Goal: Transaction & Acquisition: Purchase product/service

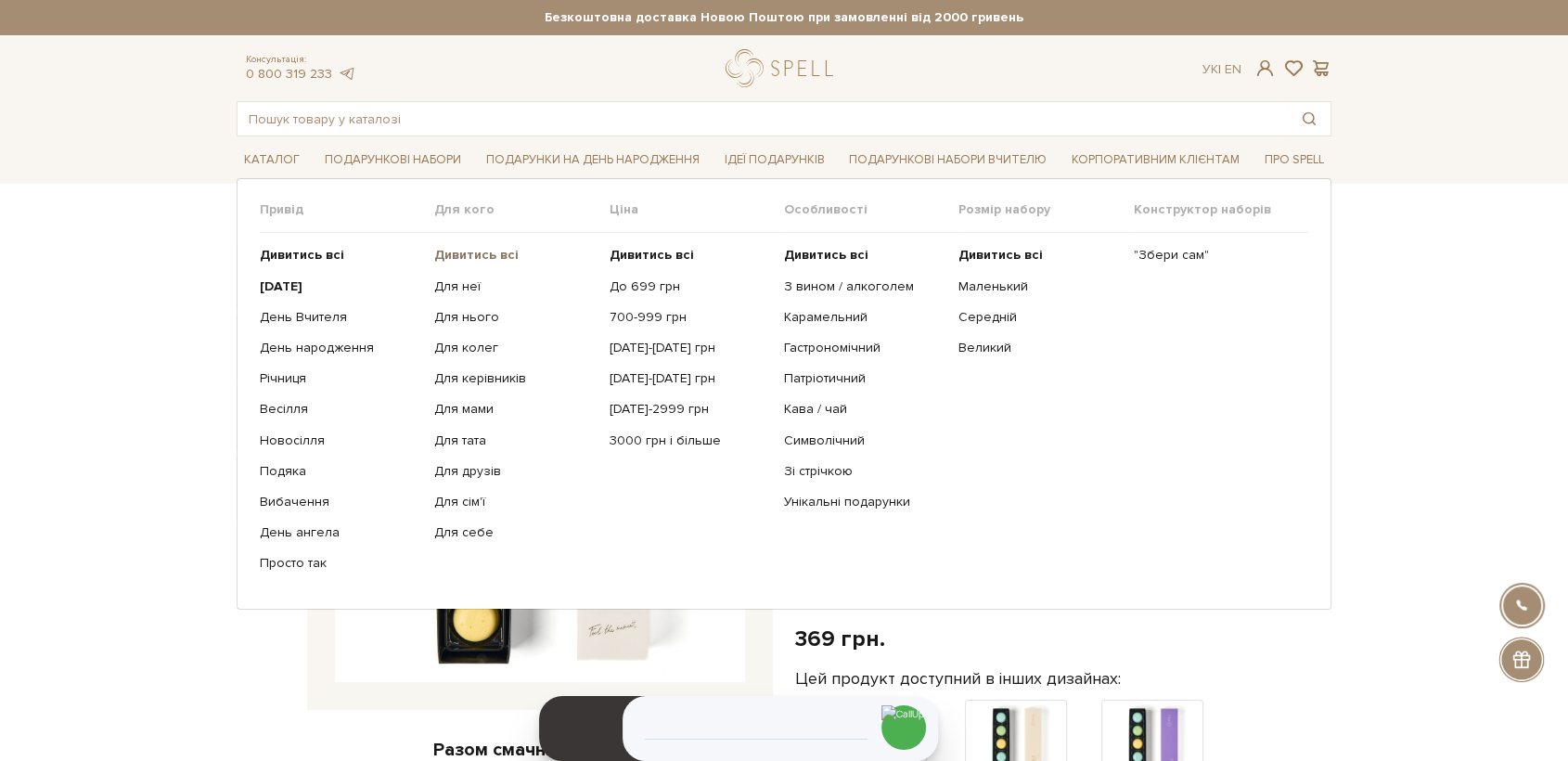
click at [472, 247] on b "Дивитись всі" at bounding box center [476, 255] width 85 height 16
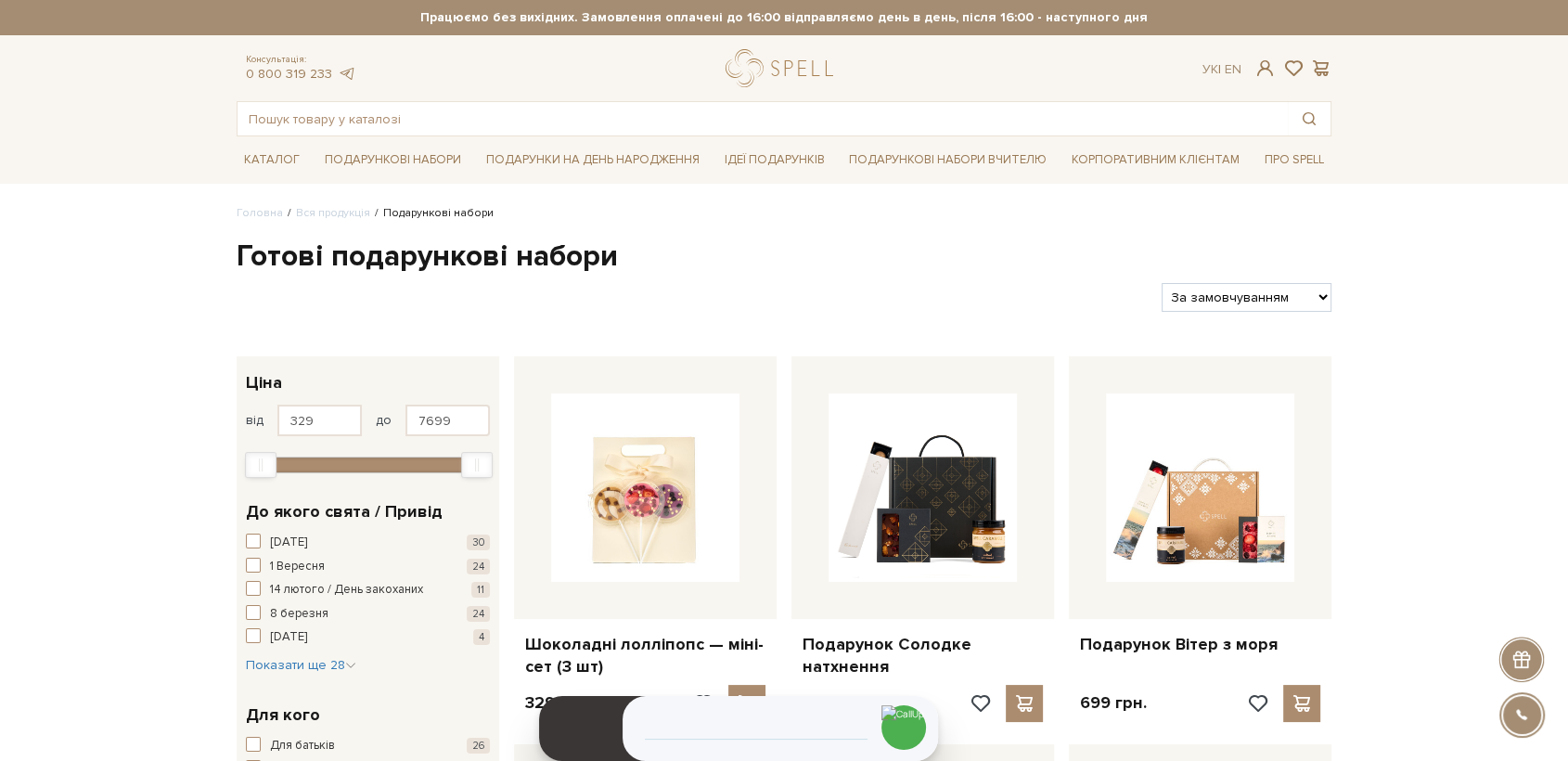
drag, startPoint x: 1237, startPoint y: 291, endPoint x: 1241, endPoint y: 306, distance: 15.5
click at [1236, 290] on select "За замовчуванням За Ціною (зростання) За Ціною (зменшення) Новинки За популярні…" at bounding box center [1246, 297] width 170 height 28
select select "[URL][DOMAIN_NAME]"
click at [1161, 283] on select "За замовчуванням За Ціною (зростання) За Ціною (зменшення) Новинки За популярні…" at bounding box center [1246, 297] width 170 height 28
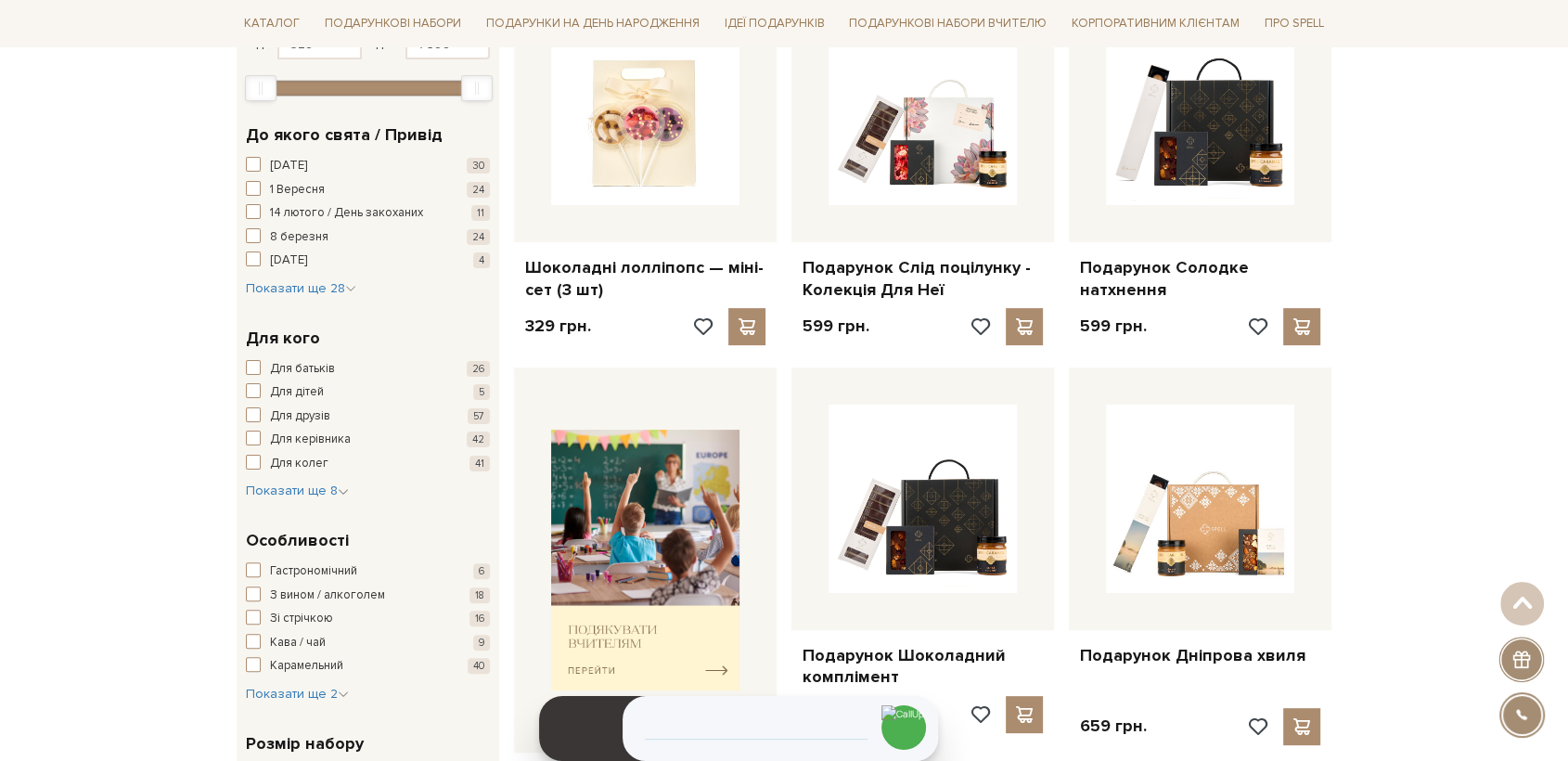
scroll to position [413, 0]
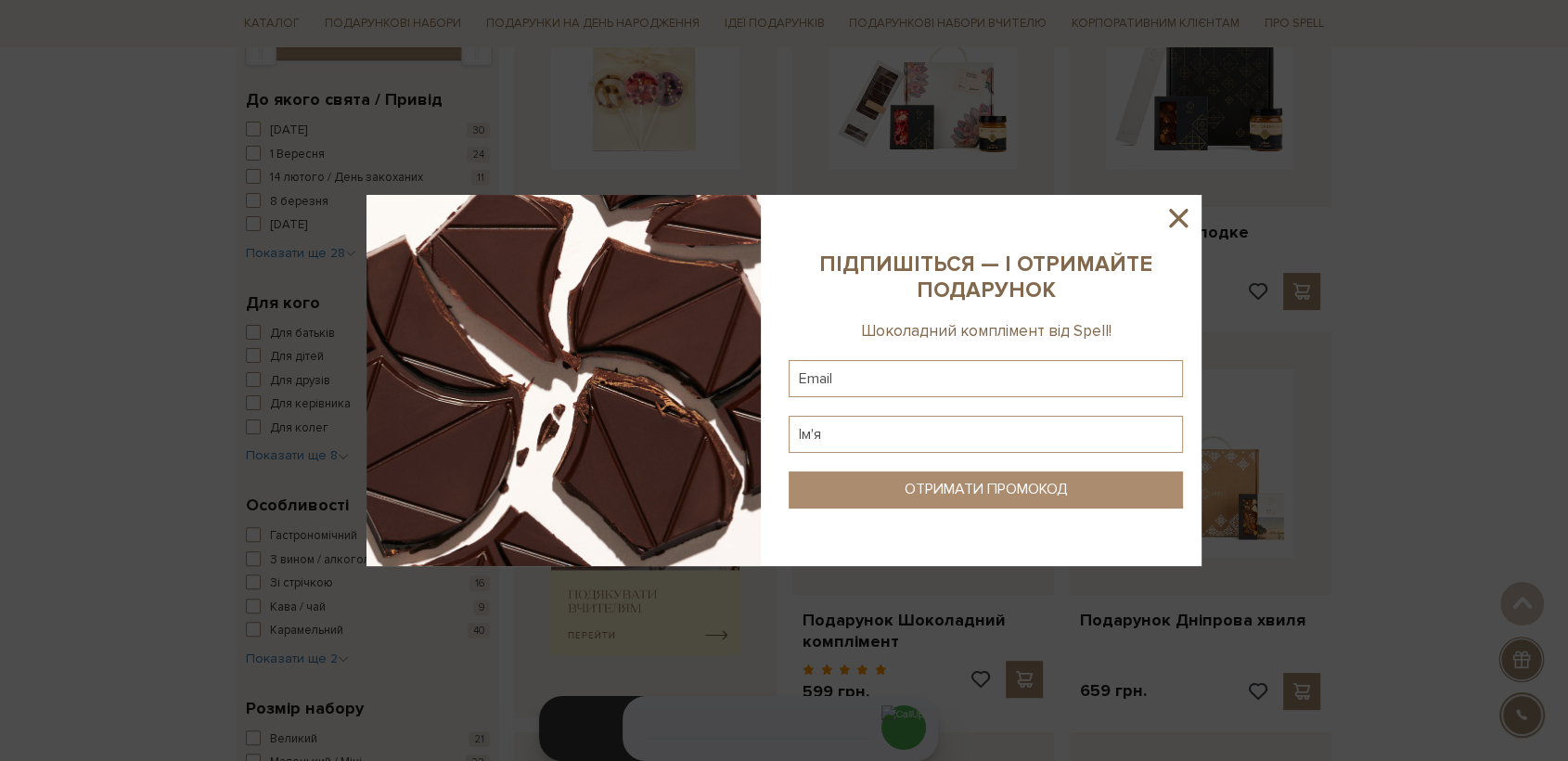
click at [1180, 216] on icon at bounding box center [1178, 218] width 19 height 19
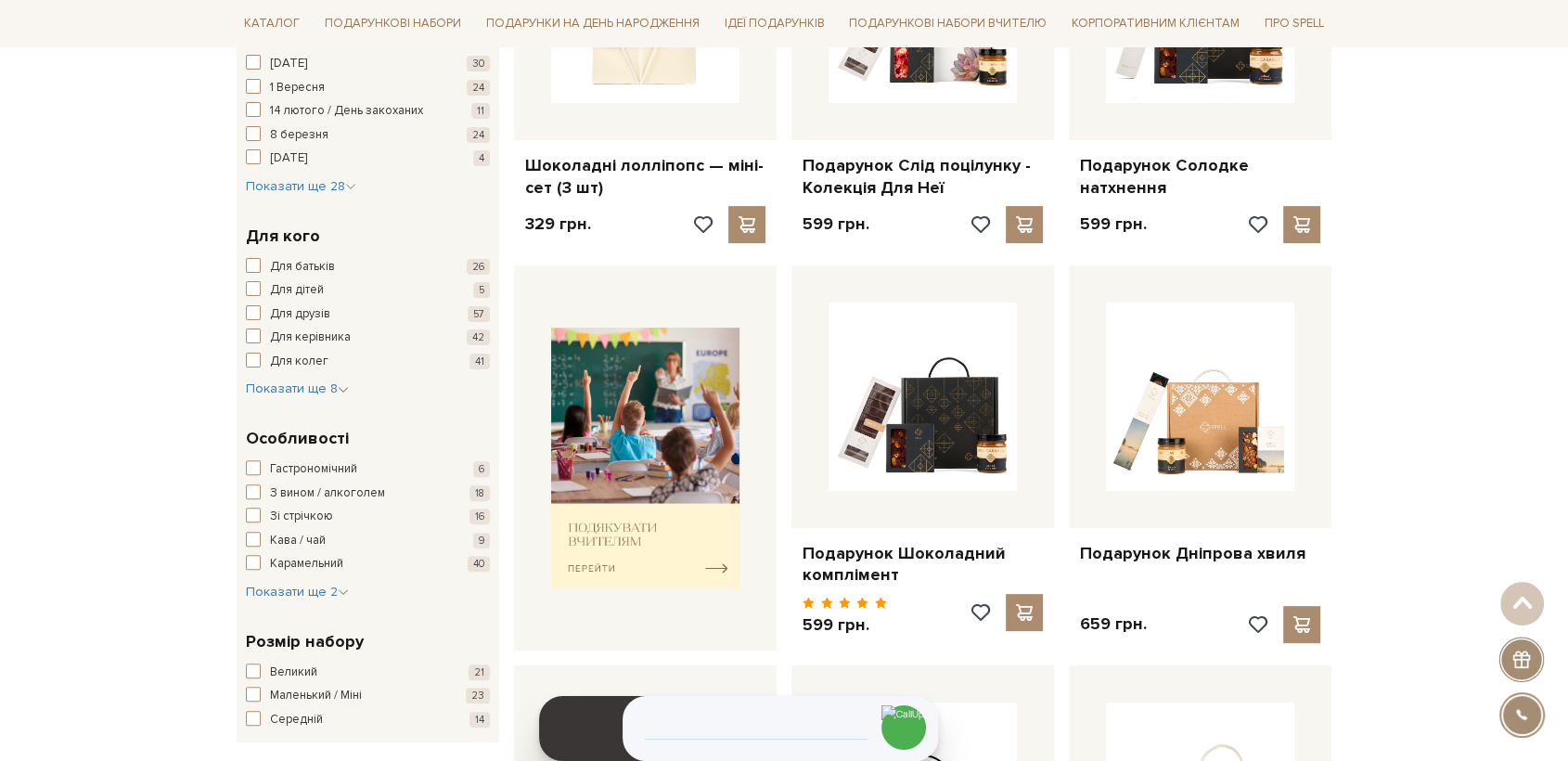
scroll to position [515, 0]
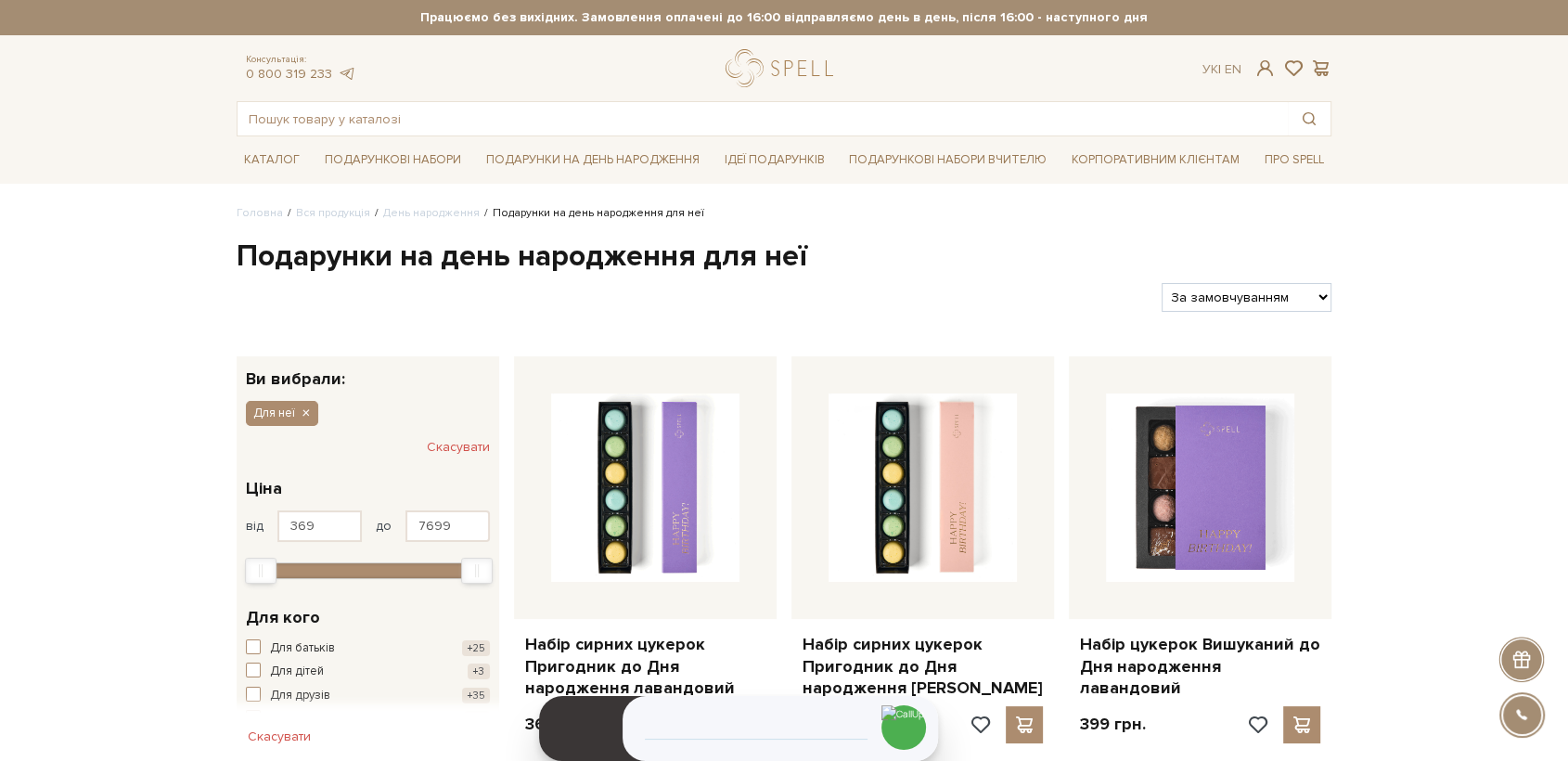
click at [286, 295] on div at bounding box center [691, 297] width 925 height 28
